Goal: Task Accomplishment & Management: Manage account settings

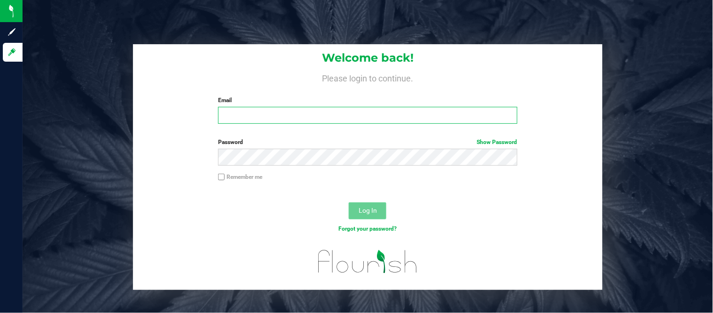
type input "[PERSON_NAME][EMAIL_ADDRESS][DOMAIN_NAME]"
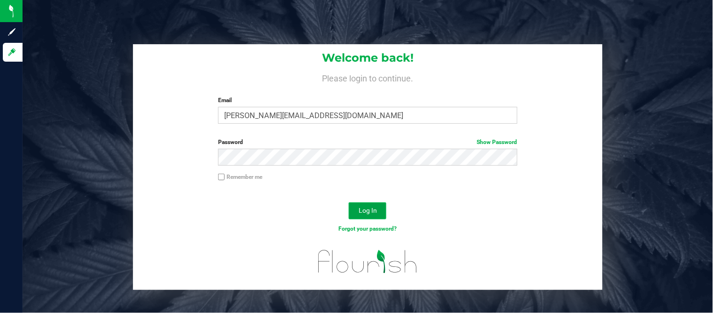
click at [378, 219] on button "Log In" at bounding box center [368, 210] width 38 height 17
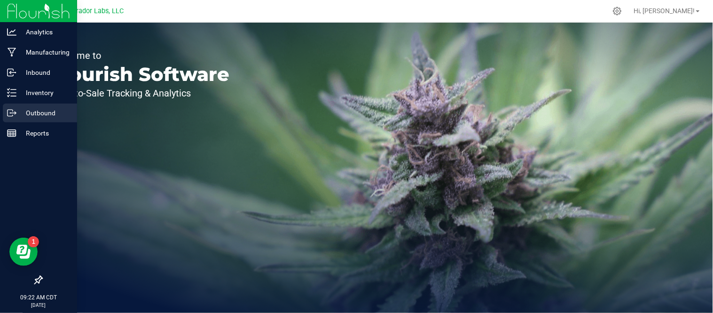
click at [34, 108] on p "Outbound" at bounding box center [44, 112] width 56 height 11
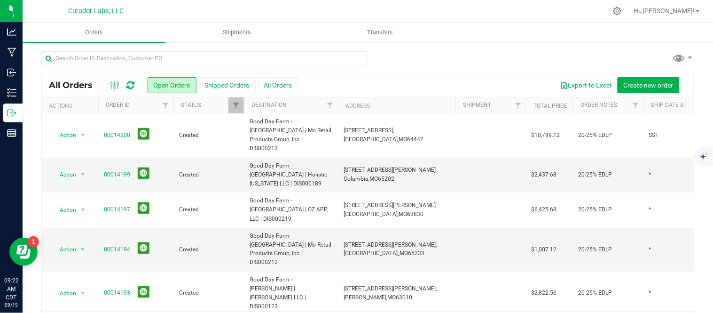
scroll to position [334, 0]
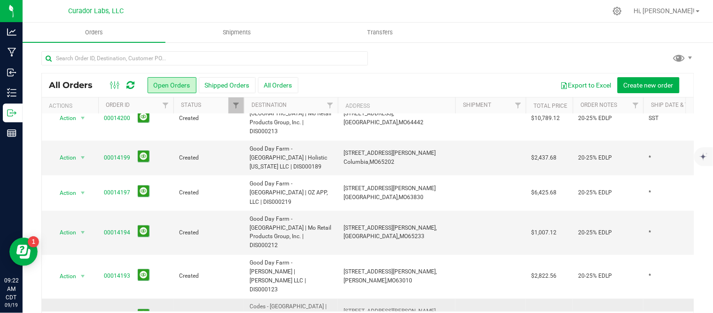
click at [73, 309] on span "Action" at bounding box center [63, 315] width 25 height 13
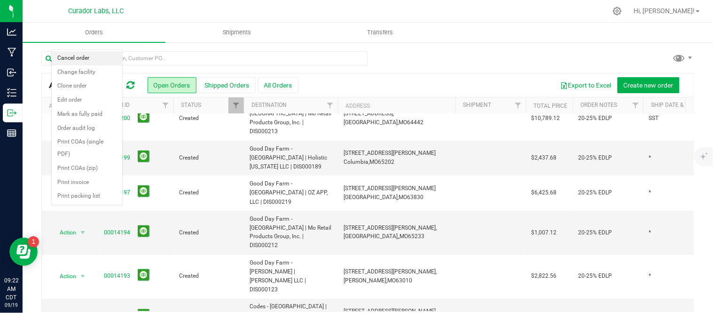
click at [87, 54] on li "Cancel order" at bounding box center [87, 58] width 70 height 14
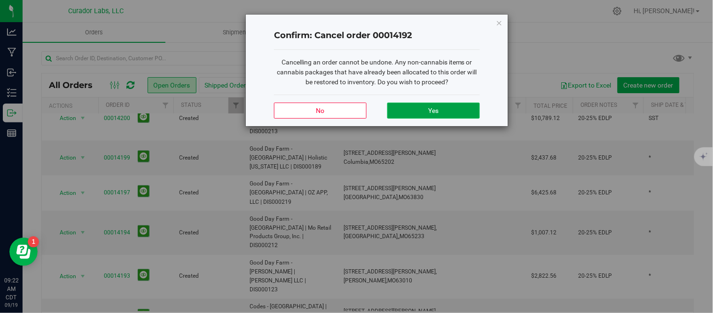
click at [449, 111] on button "Yes" at bounding box center [433, 110] width 93 height 16
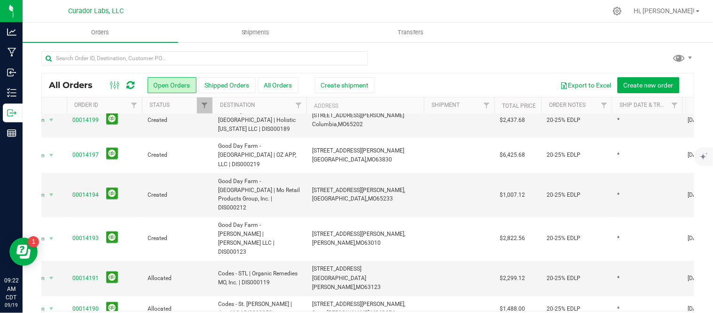
scroll to position [387, 31]
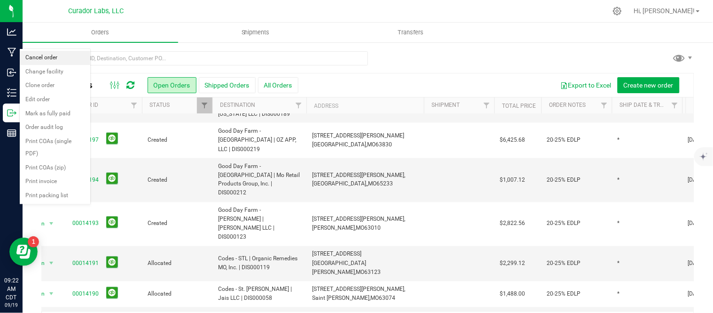
click at [44, 55] on li "Cancel order" at bounding box center [55, 58] width 70 height 14
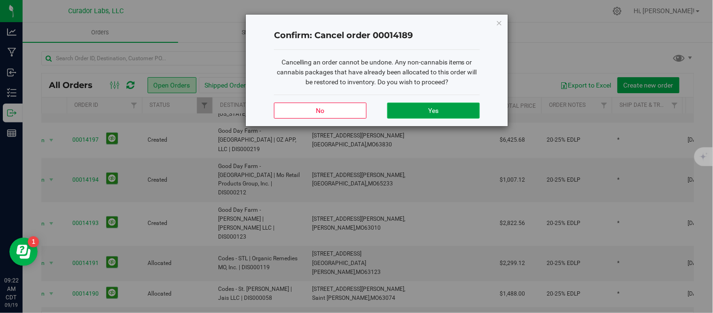
click at [414, 113] on button "Yes" at bounding box center [433, 110] width 93 height 16
